Goal: Task Accomplishment & Management: Manage account settings

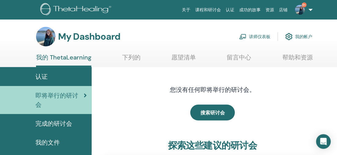
click at [256, 35] on link "讲师仪表板" at bounding box center [254, 36] width 31 height 13
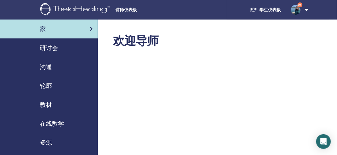
click at [60, 47] on div "研讨会" at bounding box center [49, 47] width 88 height 9
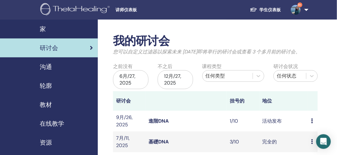
scroll to position [68, 0]
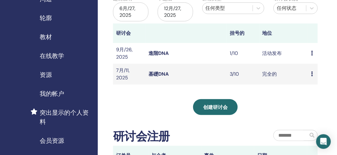
click at [311, 53] on icon at bounding box center [312, 53] width 2 height 5
click at [310, 77] on link "与会者" at bounding box center [312, 76] width 15 height 6
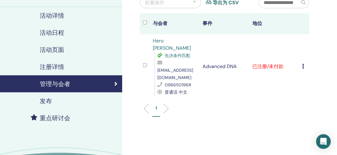
scroll to position [68, 0]
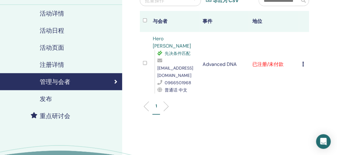
click at [303, 62] on icon at bounding box center [303, 64] width 2 height 5
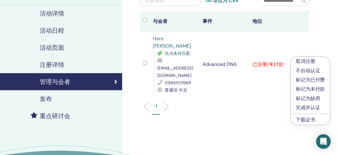
click at [301, 109] on p "完成并认证" at bounding box center [310, 107] width 29 height 7
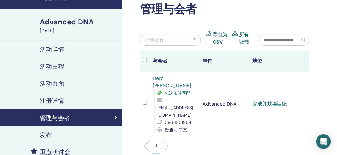
scroll to position [34, 0]
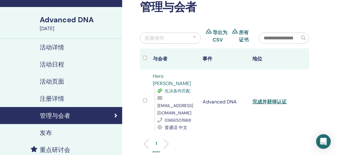
click at [45, 46] on h4 "活动详情" at bounding box center [52, 47] width 24 height 7
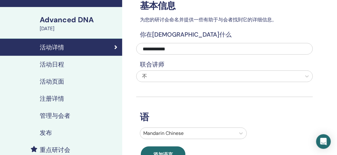
scroll to position [68, 0]
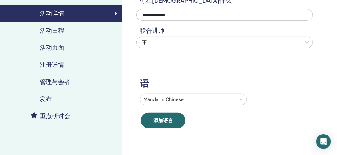
click at [49, 96] on h4 "发布" at bounding box center [46, 98] width 12 height 7
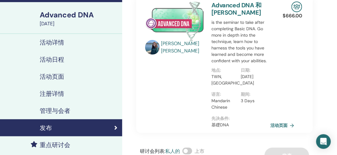
scroll to position [68, 0]
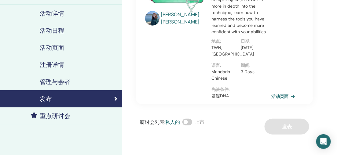
click at [281, 95] on link "活动页面" at bounding box center [284, 96] width 26 height 9
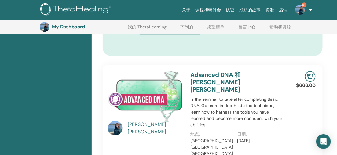
scroll to position [388, 0]
